Goal: Task Accomplishment & Management: Use online tool/utility

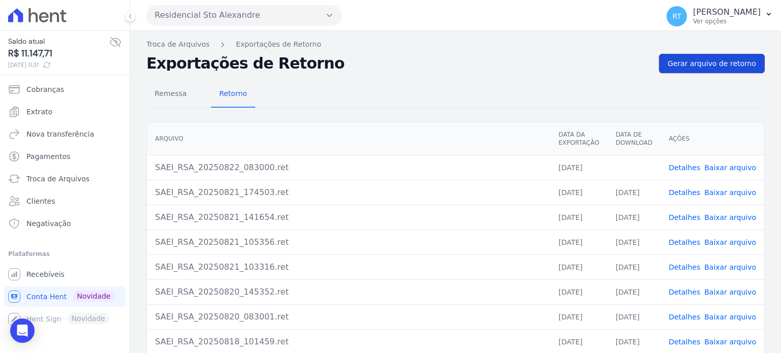
click at [712, 65] on span "Gerar arquivo de retorno" at bounding box center [711, 63] width 88 height 10
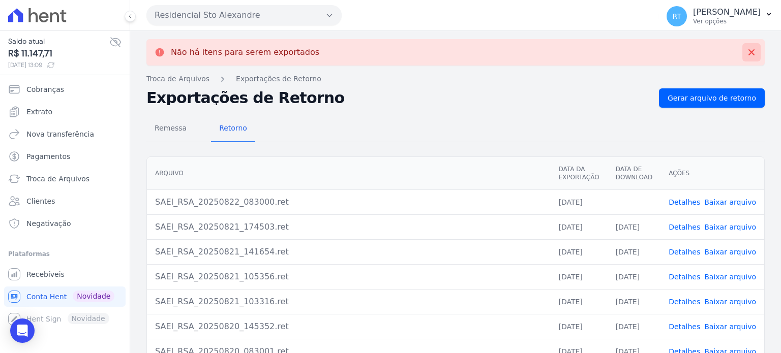
click at [746, 49] on icon at bounding box center [751, 52] width 10 height 10
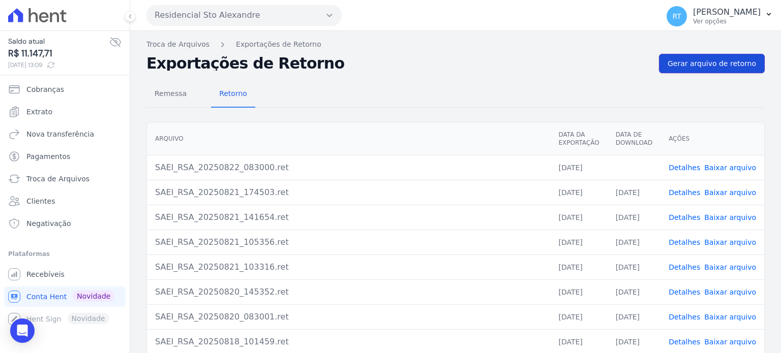
click at [721, 66] on span "Gerar arquivo de retorno" at bounding box center [711, 63] width 88 height 10
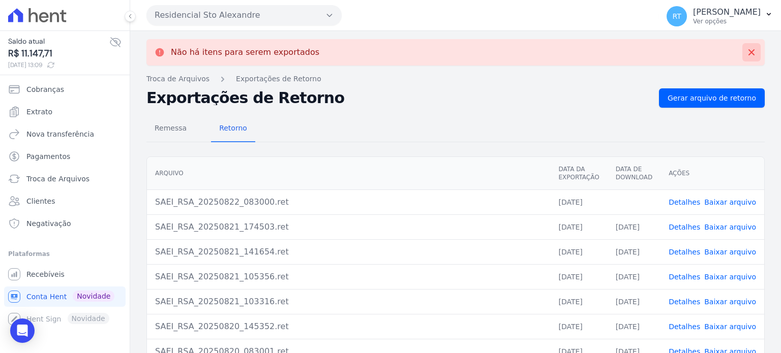
click at [746, 50] on icon at bounding box center [751, 52] width 10 height 10
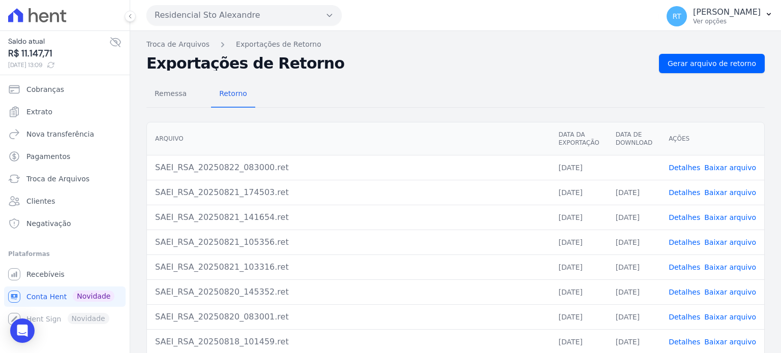
click at [533, 97] on div "Remessa Retorno" at bounding box center [455, 94] width 618 height 26
click at [688, 170] on link "Detalhes" at bounding box center [684, 168] width 32 height 8
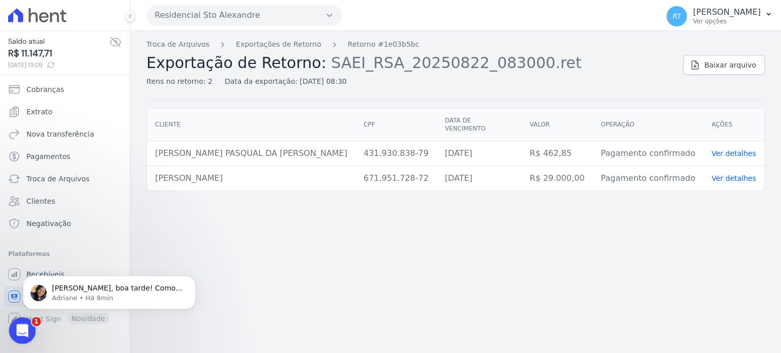
click at [25, 328] on icon "Abertura do Messenger da Intercom" at bounding box center [21, 329] width 17 height 17
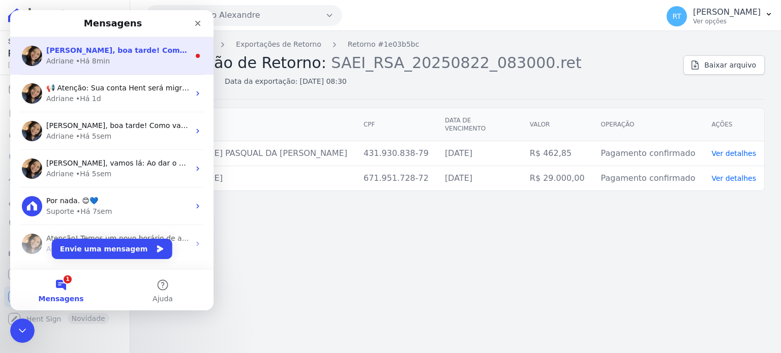
click at [141, 54] on span "[PERSON_NAME], boa tarde! Como vai? [PERSON_NAME], por favor informe o nome e e…" at bounding box center [325, 50] width 558 height 8
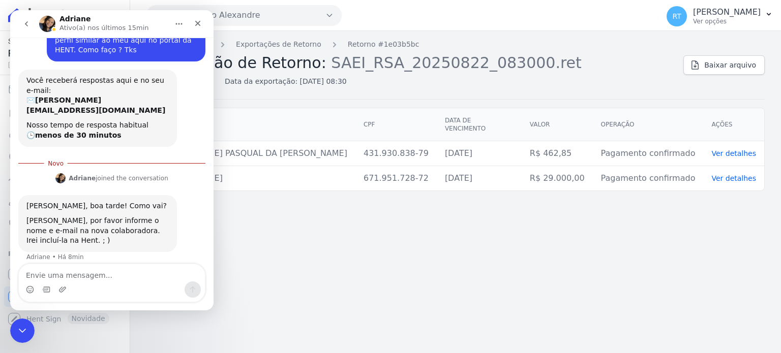
scroll to position [54, 0]
click at [98, 282] on textarea "Envie uma mensagem..." at bounding box center [112, 272] width 186 height 17
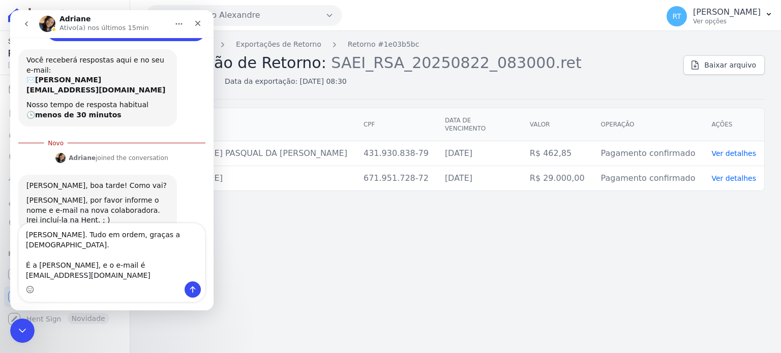
scroll to position [85, 0]
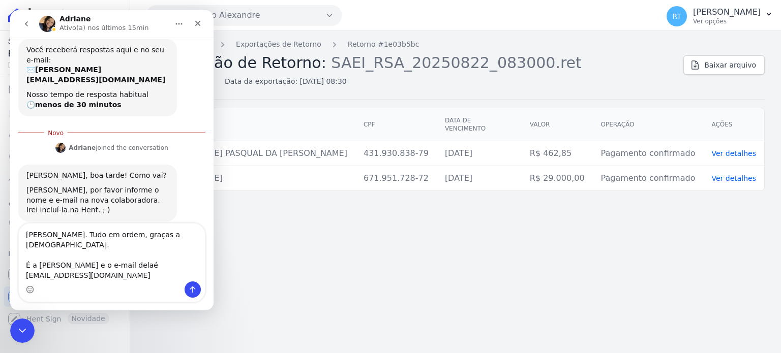
type textarea "[PERSON_NAME]. Tudo em ordem, graças a [DEMOGRAPHIC_DATA]. É a [PERSON_NAME] e …"
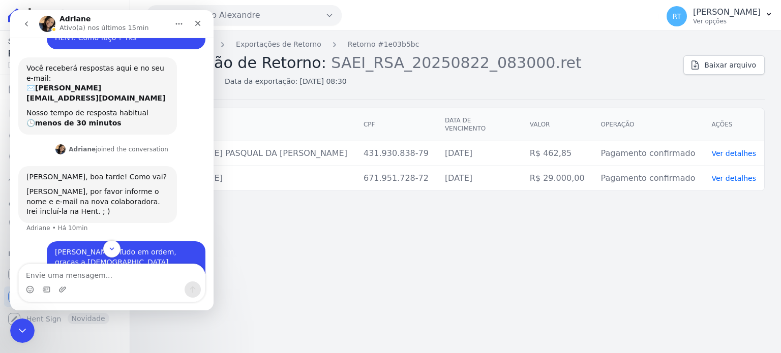
scroll to position [92, 0]
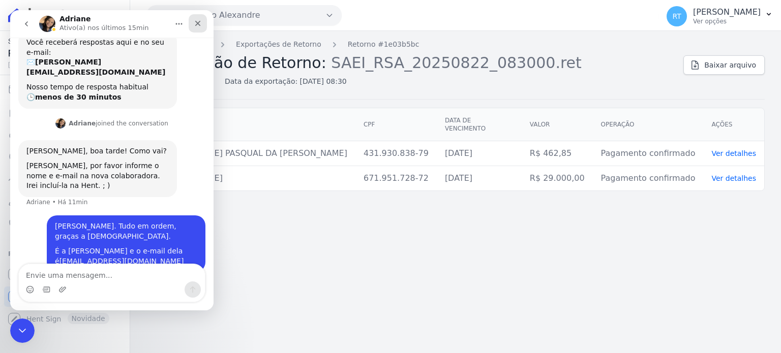
click at [198, 23] on icon "Fechar" at bounding box center [198, 24] width 6 height 6
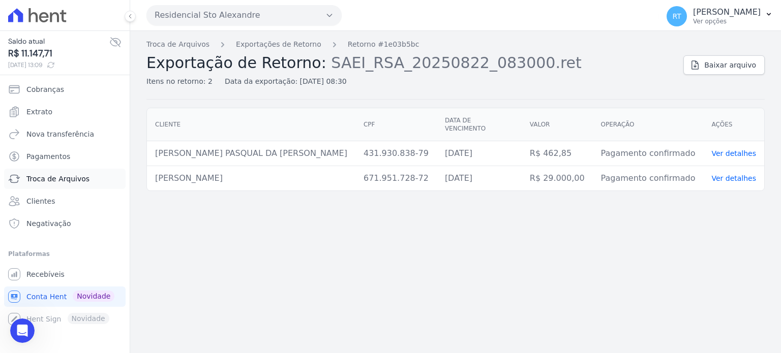
click at [61, 178] on span "Troca de Arquivos" at bounding box center [57, 179] width 63 height 10
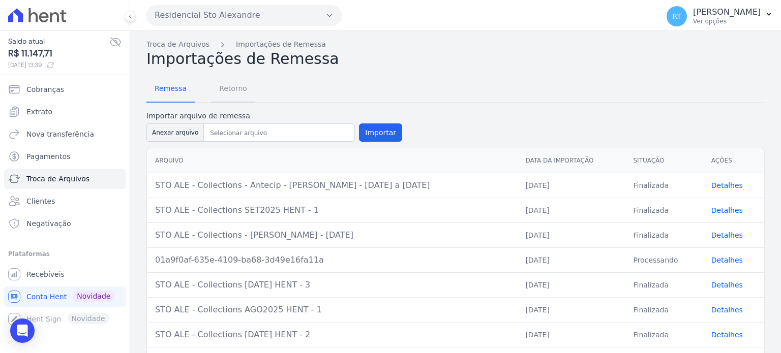
click at [227, 89] on span "Retorno" at bounding box center [233, 88] width 40 height 20
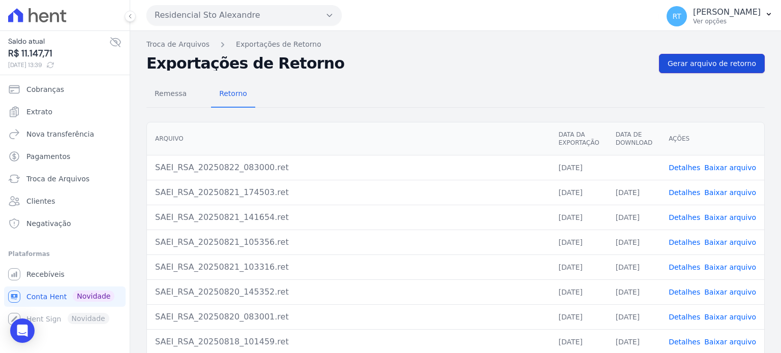
click at [720, 63] on span "Gerar arquivo de retorno" at bounding box center [711, 63] width 88 height 10
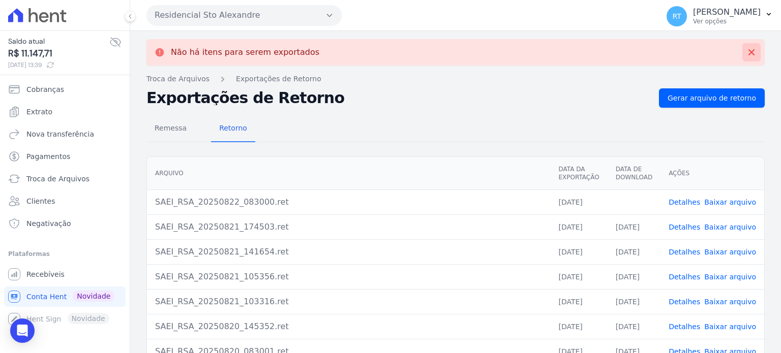
click at [748, 50] on icon at bounding box center [751, 52] width 6 height 6
